Goal: Transaction & Acquisition: Purchase product/service

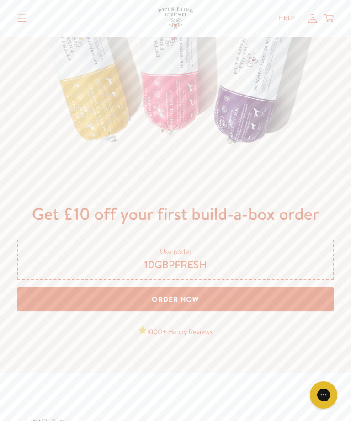
scroll to position [2457, 0]
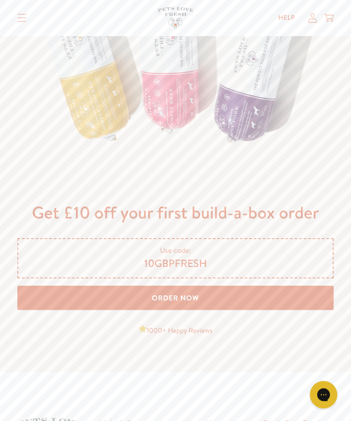
click at [175, 310] on link "Order Now" at bounding box center [175, 298] width 316 height 24
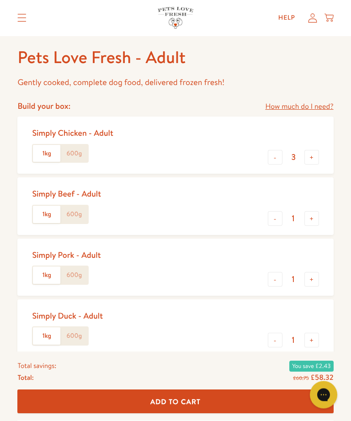
scroll to position [326, 0]
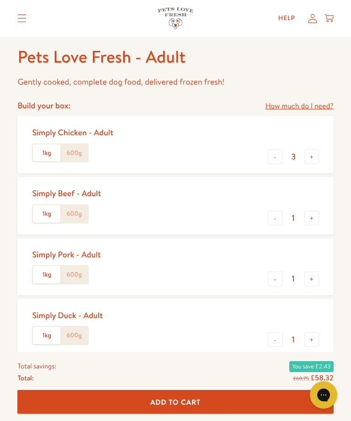
click at [79, 148] on label "600g" at bounding box center [73, 152] width 27 height 17
click at [0, 0] on input "600g" at bounding box center [0, 0] width 0 height 0
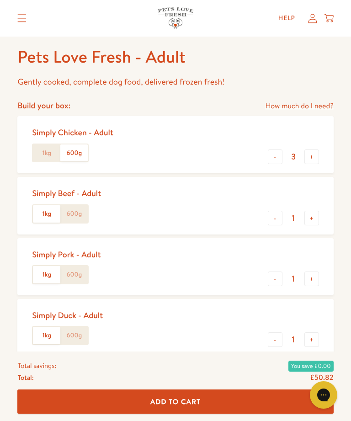
click at [82, 207] on label "600g" at bounding box center [73, 213] width 27 height 17
click at [0, 0] on input "600g" at bounding box center [0, 0] width 0 height 0
click at [85, 269] on label "600g" at bounding box center [73, 274] width 27 height 17
click at [0, 0] on input "600g" at bounding box center [0, 0] width 0 height 0
click at [79, 328] on label "600g" at bounding box center [73, 335] width 27 height 17
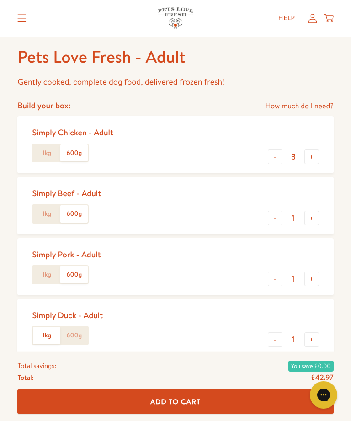
click at [0, 0] on input "600g" at bounding box center [0, 0] width 0 height 0
click at [210, 414] on button "Add To Cart" at bounding box center [175, 402] width 316 height 24
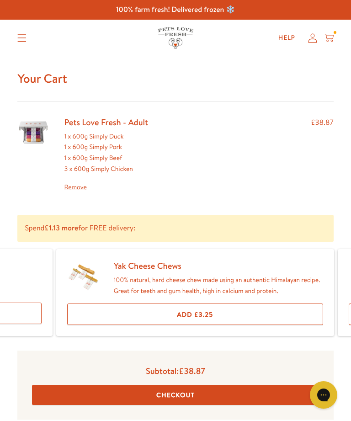
scroll to position [0, 243]
click at [223, 306] on button "Add £3.25" at bounding box center [195, 313] width 256 height 21
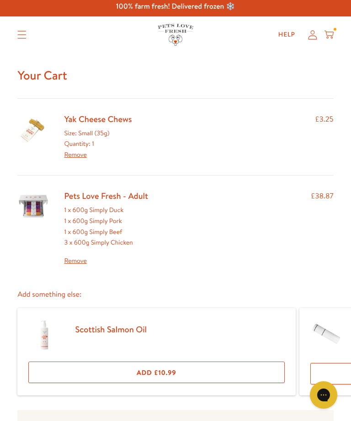
click at [103, 326] on link "Scottish Salmon Oil" at bounding box center [111, 329] width 72 height 12
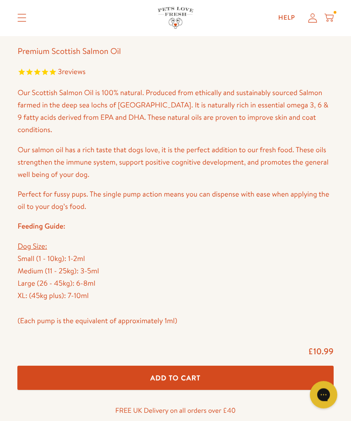
scroll to position [357, 0]
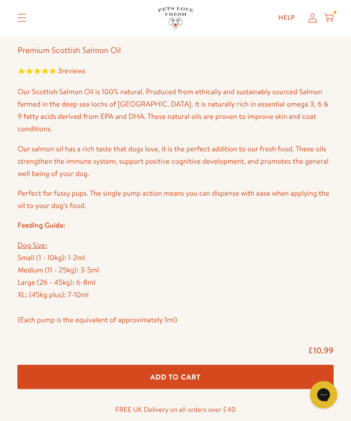
click at [206, 365] on button "Add To Cart" at bounding box center [175, 377] width 316 height 24
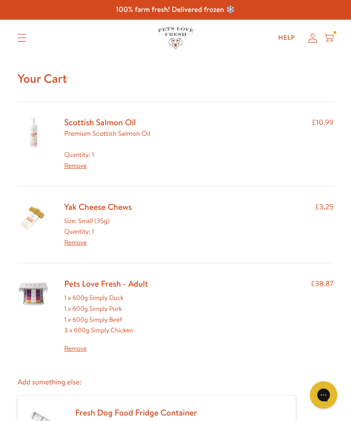
click at [77, 239] on link "Remove" at bounding box center [75, 241] width 22 height 9
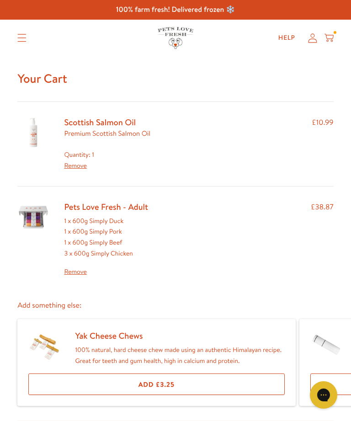
click at [75, 161] on link "Remove" at bounding box center [75, 165] width 22 height 9
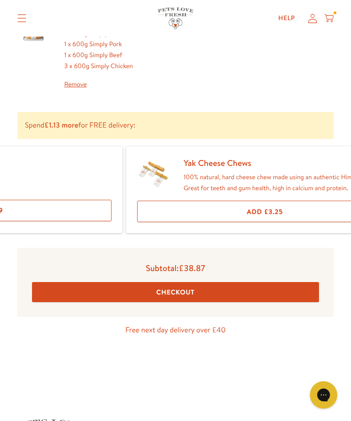
scroll to position [0, 172]
click at [283, 205] on button "Add £3.25" at bounding box center [266, 210] width 256 height 21
